Goal: Transaction & Acquisition: Obtain resource

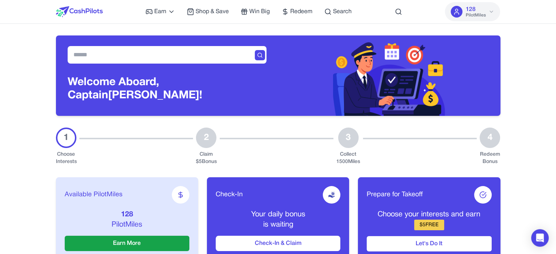
click at [216, 7] on span "Shop & Save" at bounding box center [212, 11] width 33 height 9
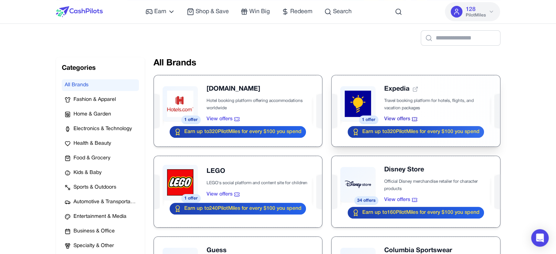
scroll to position [110, 0]
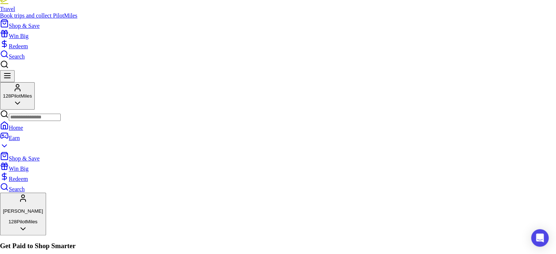
scroll to position [110, 0]
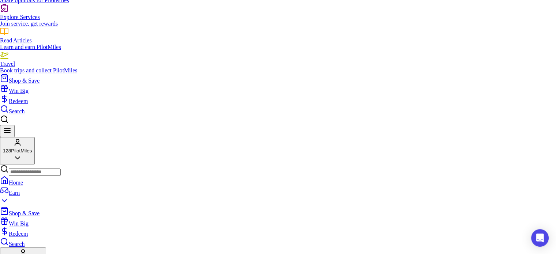
drag, startPoint x: 403, startPoint y: 40, endPoint x: 396, endPoint y: 44, distance: 8.2
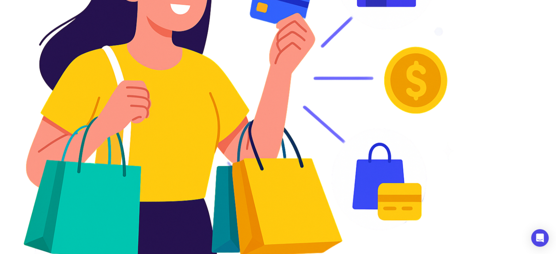
scroll to position [549, 0]
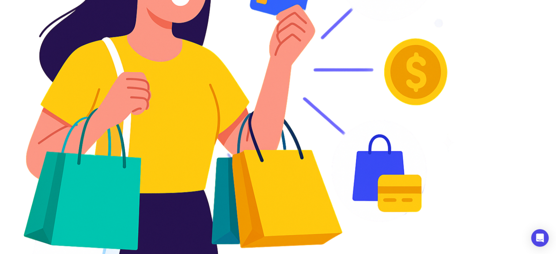
drag, startPoint x: 79, startPoint y: 84, endPoint x: 87, endPoint y: 89, distance: 10.2
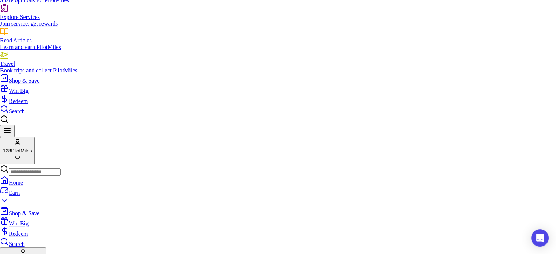
scroll to position [146, 0]
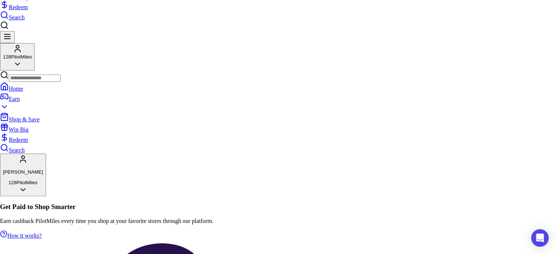
scroll to position [256, 0]
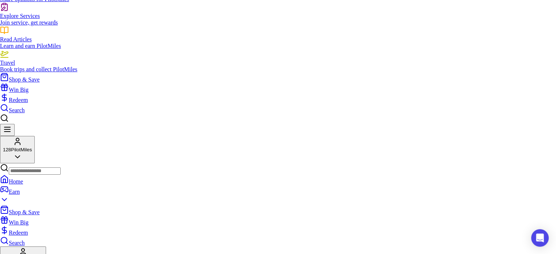
scroll to position [110, 0]
